Goal: Register for event/course

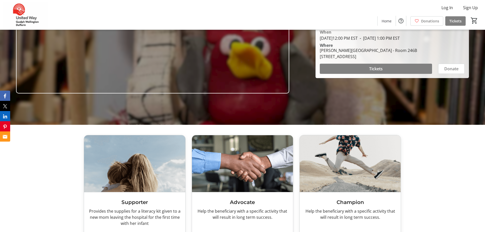
scroll to position [102, 0]
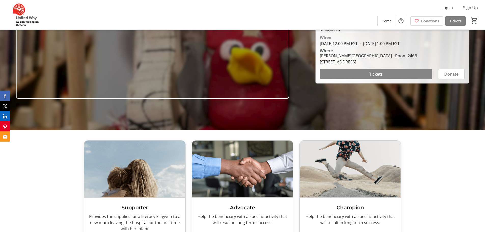
click at [382, 75] on span "Tickets" at bounding box center [376, 74] width 14 height 6
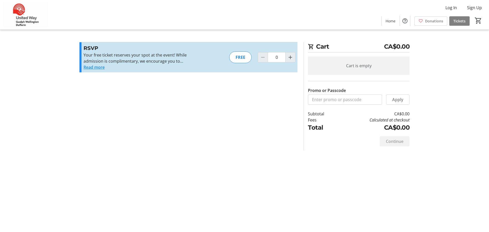
click at [245, 56] on div "FREE" at bounding box center [240, 57] width 22 height 12
drag, startPoint x: 292, startPoint y: 57, endPoint x: 307, endPoint y: 63, distance: 15.8
click at [292, 57] on mat-icon "Increment by one" at bounding box center [290, 57] width 6 height 6
type input "1"
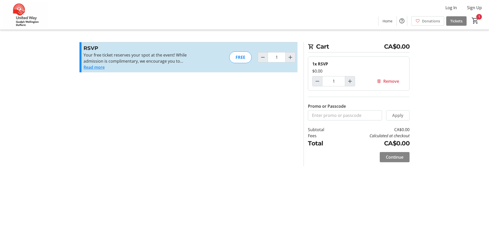
click at [401, 156] on span "Continue" at bounding box center [395, 157] width 18 height 6
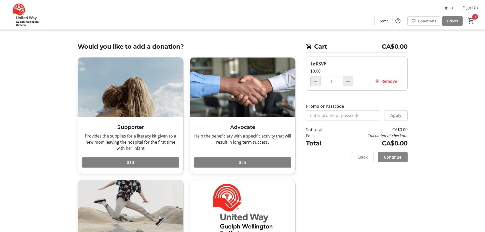
click at [398, 157] on span "Continue" at bounding box center [393, 157] width 18 height 6
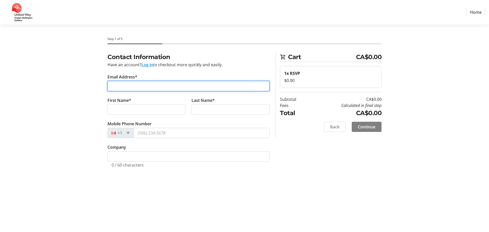
click at [182, 88] on input "Email Address*" at bounding box center [188, 86] width 162 height 10
type input "[EMAIL_ADDRESS][DOMAIN_NAME]"
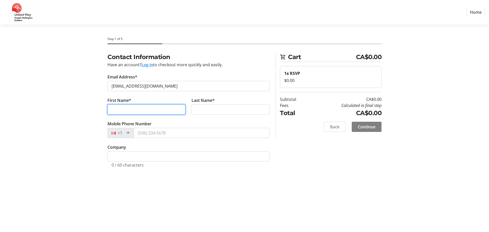
type input "[PERSON_NAME]"
type input "Eden"
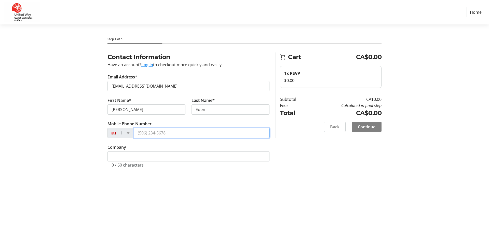
type input "[PHONE_NUMBER]"
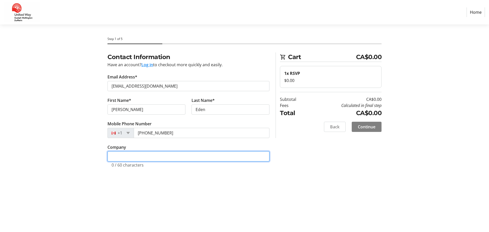
type input "[PERSON_NAME] Library"
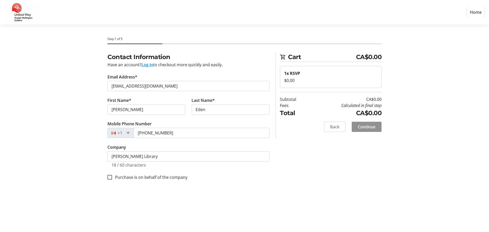
drag, startPoint x: 370, startPoint y: 129, endPoint x: 372, endPoint y: 131, distance: 2.7
click at [370, 128] on span "Continue" at bounding box center [367, 127] width 18 height 6
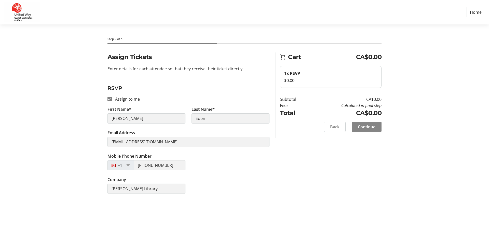
click at [378, 129] on span at bounding box center [367, 127] width 30 height 12
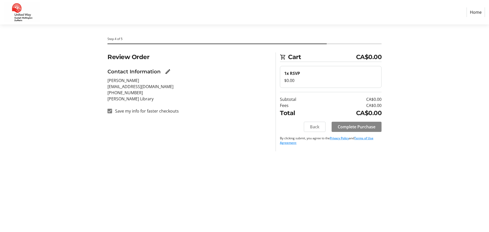
click at [360, 126] on span "Complete Purchase" at bounding box center [357, 127] width 38 height 6
